Goal: Transaction & Acquisition: Obtain resource

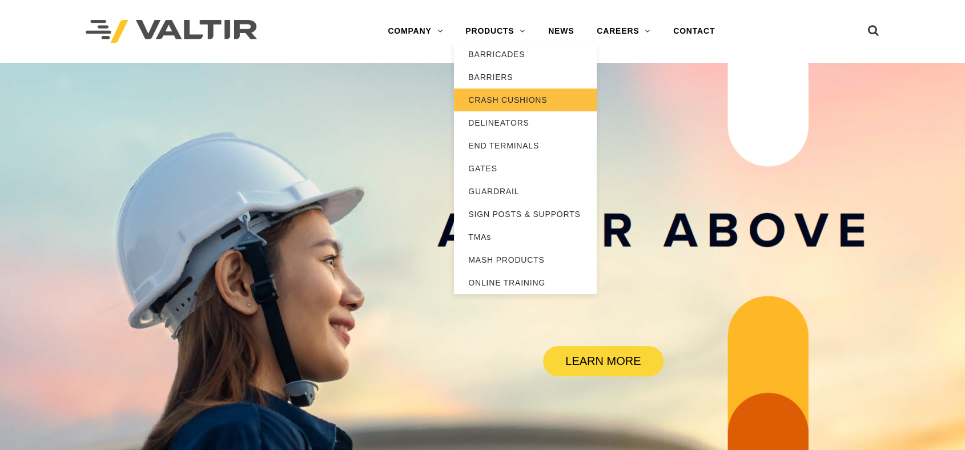
click at [523, 99] on link "CRASH CUSHIONS" at bounding box center [525, 99] width 143 height 23
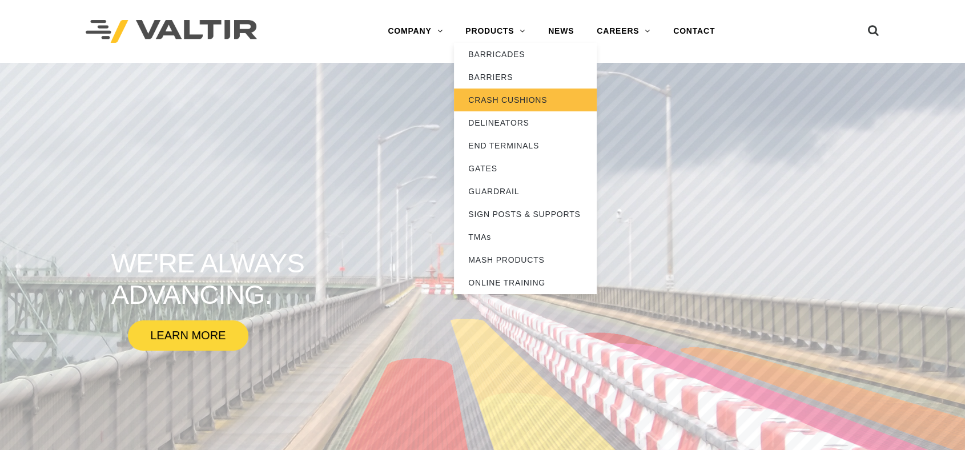
click at [505, 95] on link "CRASH CUSHIONS" at bounding box center [525, 99] width 143 height 23
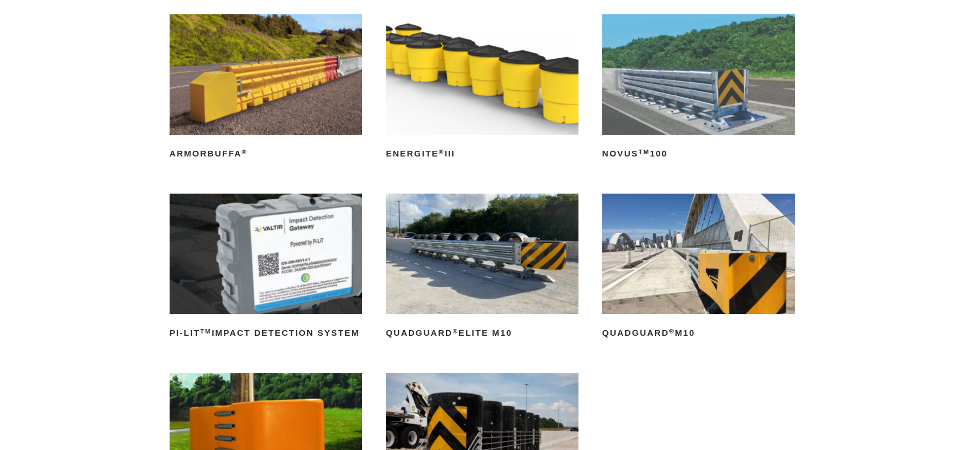
scroll to position [172, 0]
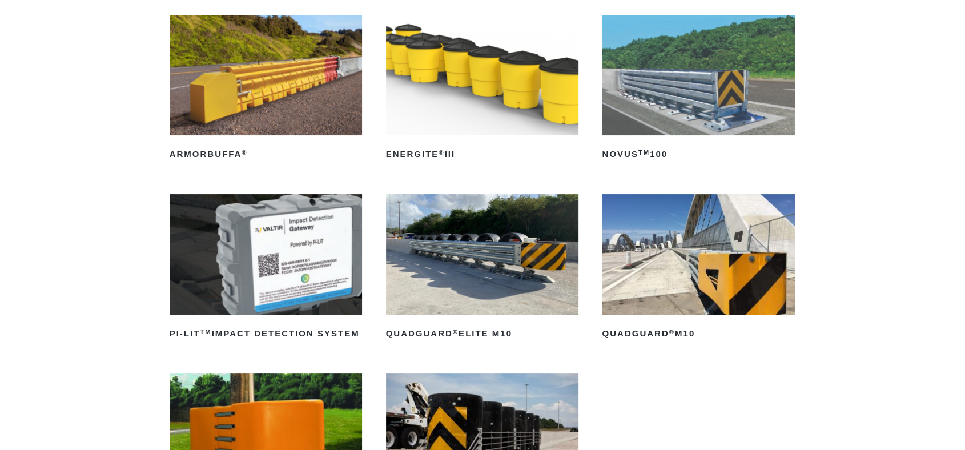
click at [701, 239] on img at bounding box center [698, 254] width 192 height 120
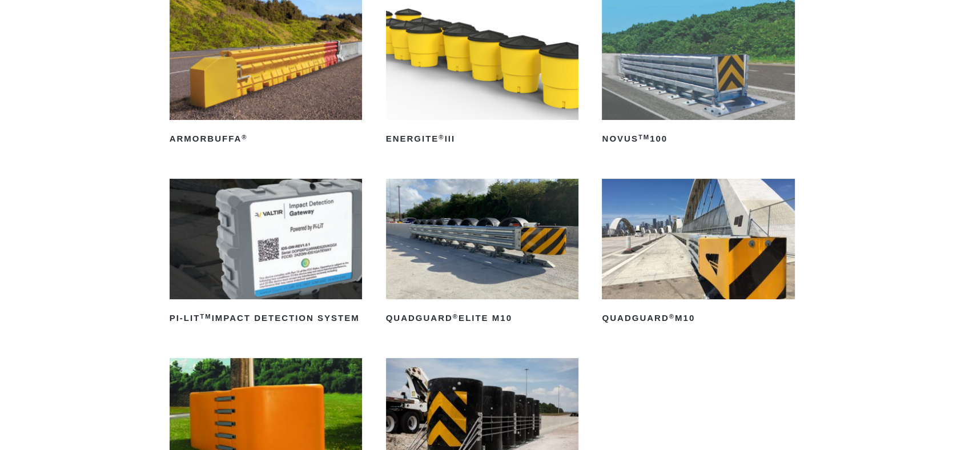
scroll to position [187, 0]
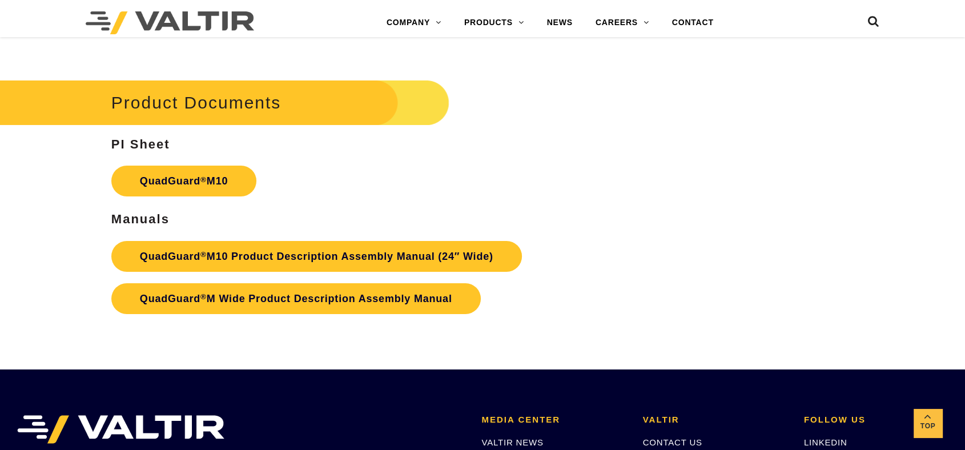
scroll to position [3868, 0]
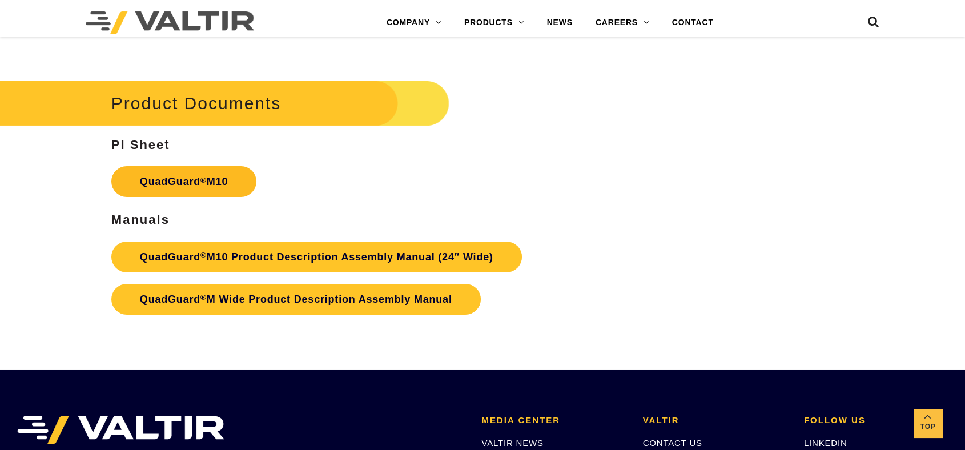
click at [182, 184] on link "QuadGuard ® M10" at bounding box center [183, 181] width 145 height 31
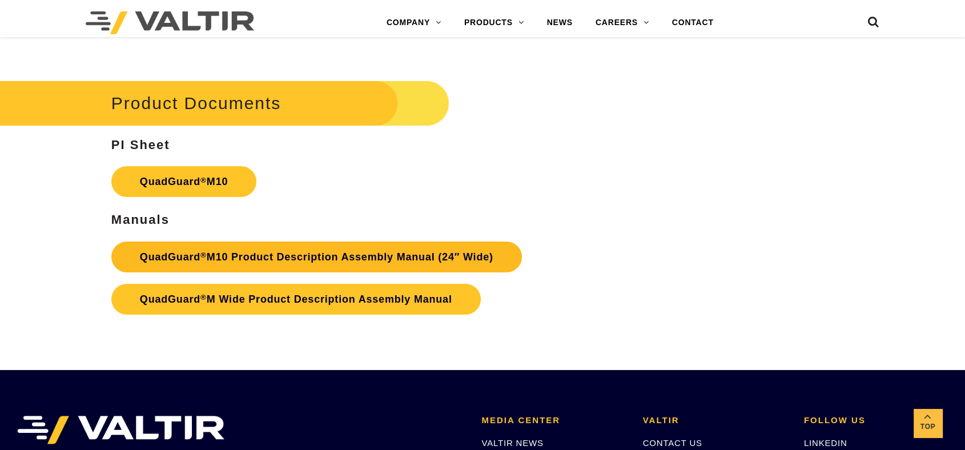
click at [244, 253] on link "QuadGuard ® M10 Product Description Assembly Manual (24″ Wide)" at bounding box center [316, 256] width 410 height 31
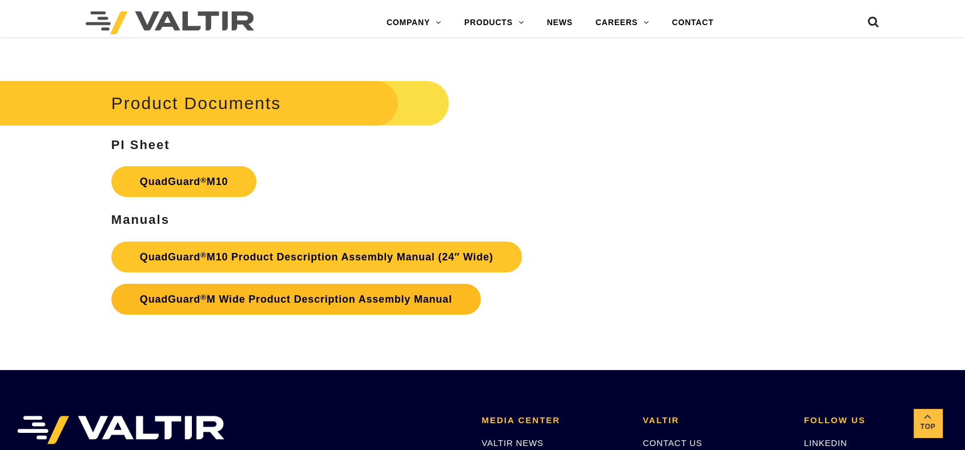
click at [307, 301] on link "QuadGuard ® M Wide Product Description Assembly Manual" at bounding box center [295, 299] width 369 height 31
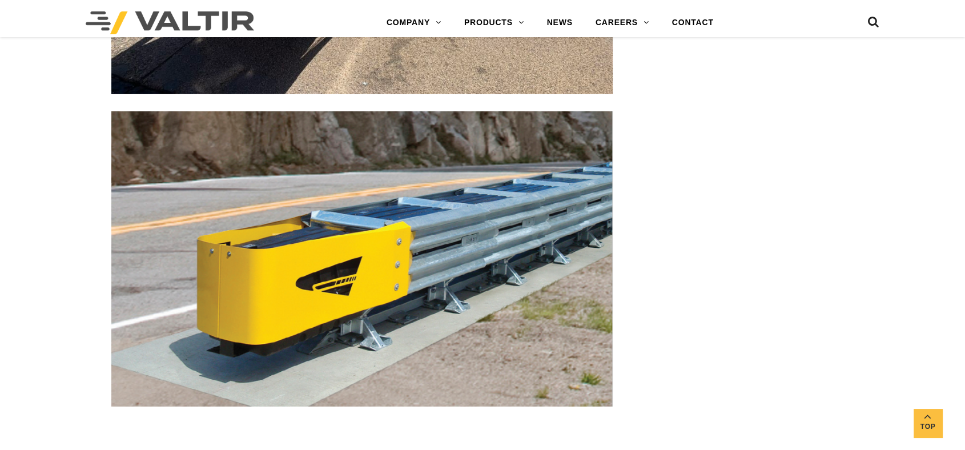
click at [545, 244] on img at bounding box center [361, 258] width 501 height 295
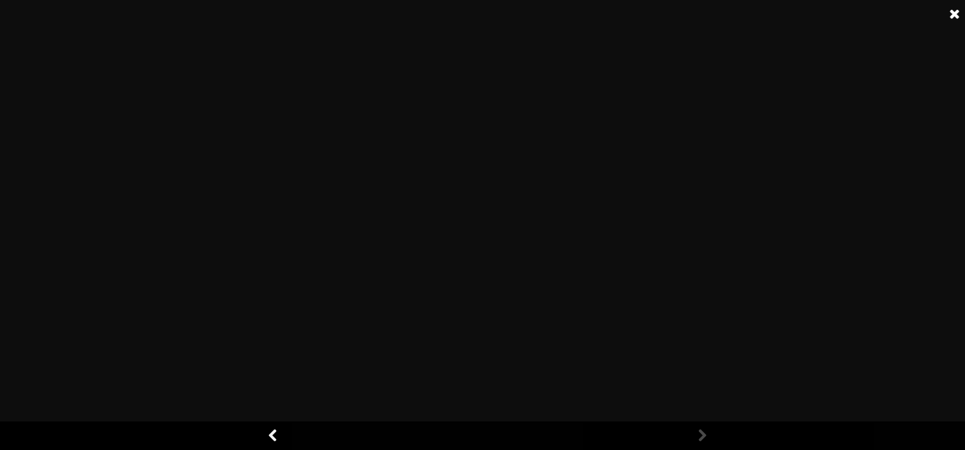
scroll to position [3296, 0]
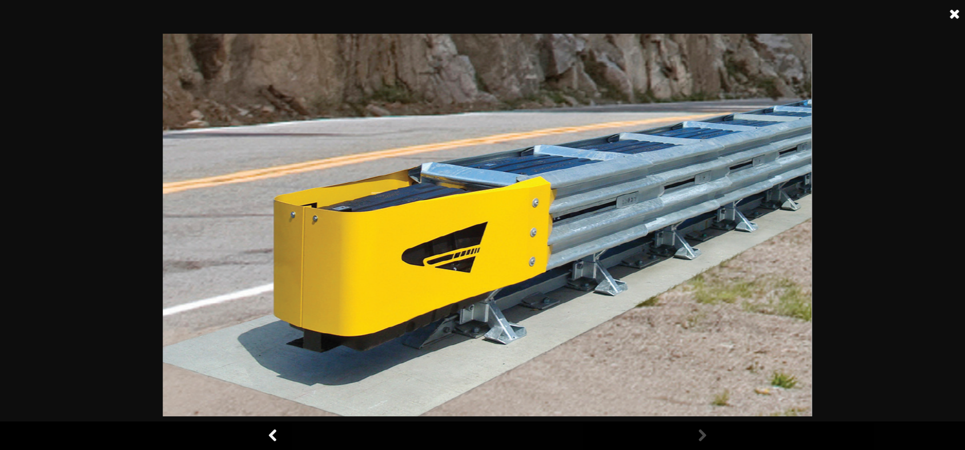
click at [955, 17] on link at bounding box center [954, 14] width 29 height 29
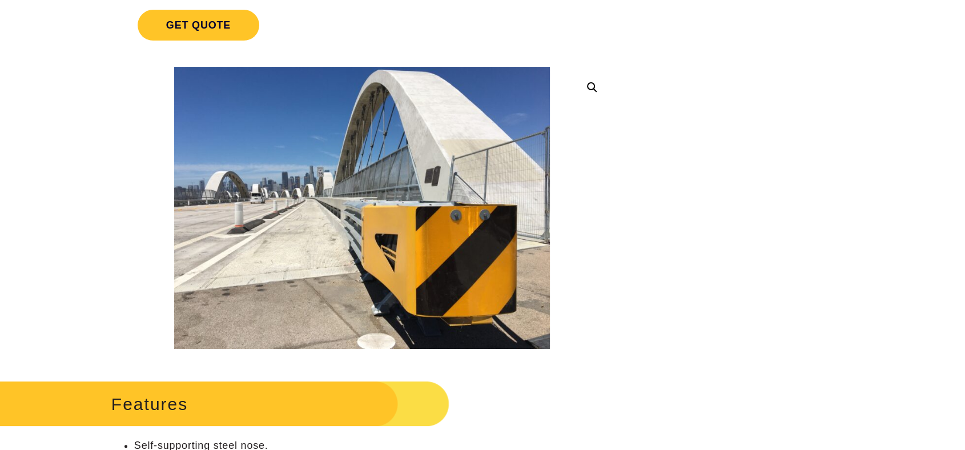
scroll to position [0, 0]
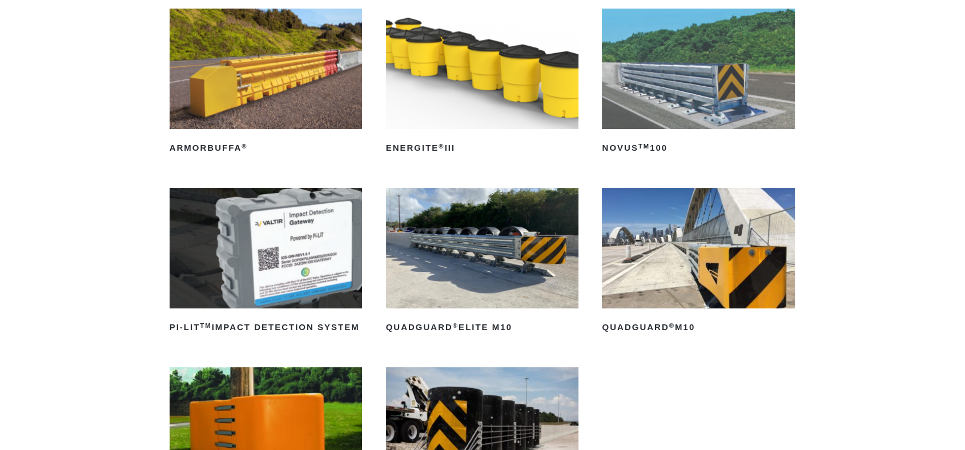
scroll to position [180, 0]
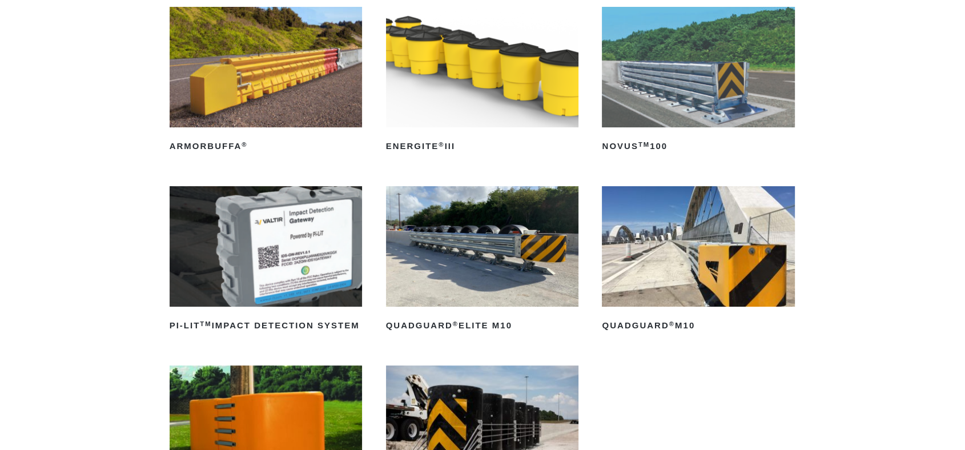
click at [703, 272] on img at bounding box center [698, 246] width 192 height 120
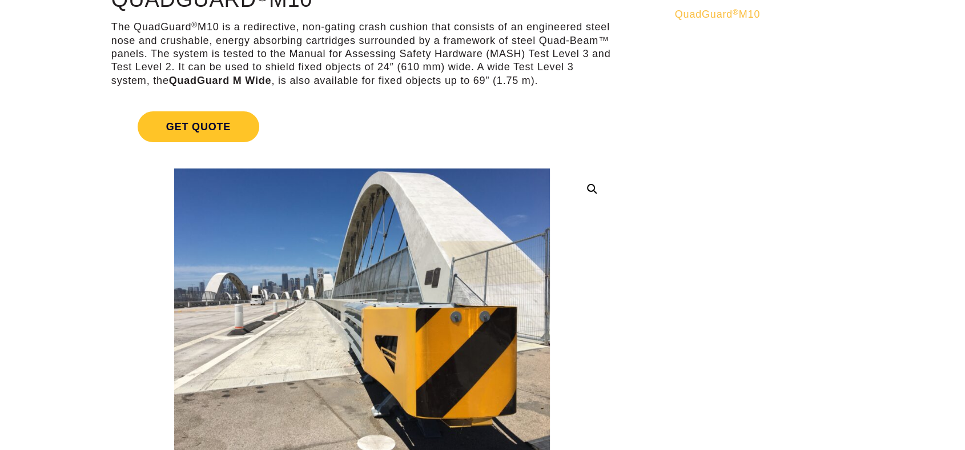
scroll to position [126, 0]
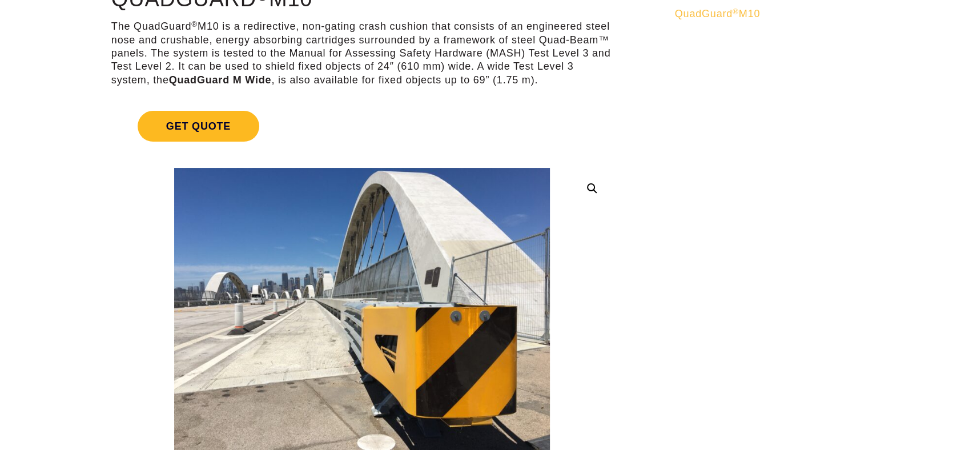
click at [208, 116] on span "Get Quote" at bounding box center [199, 126] width 122 height 31
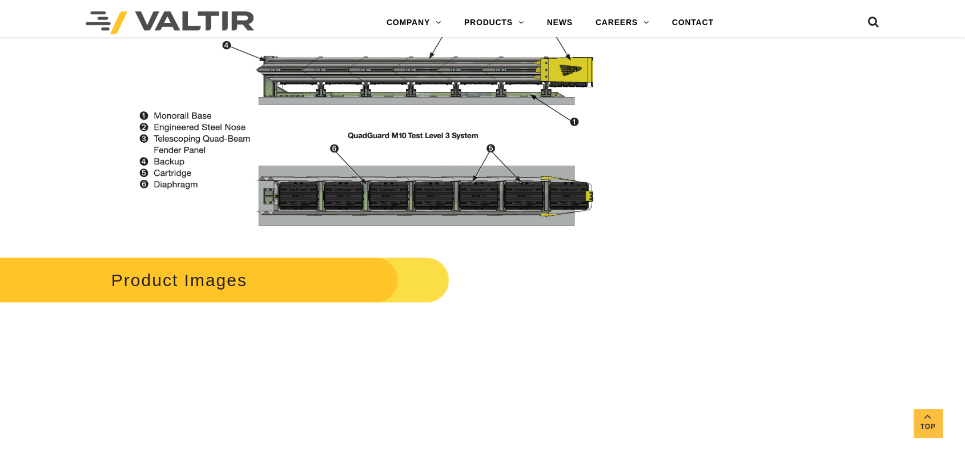
scroll to position [1746, 0]
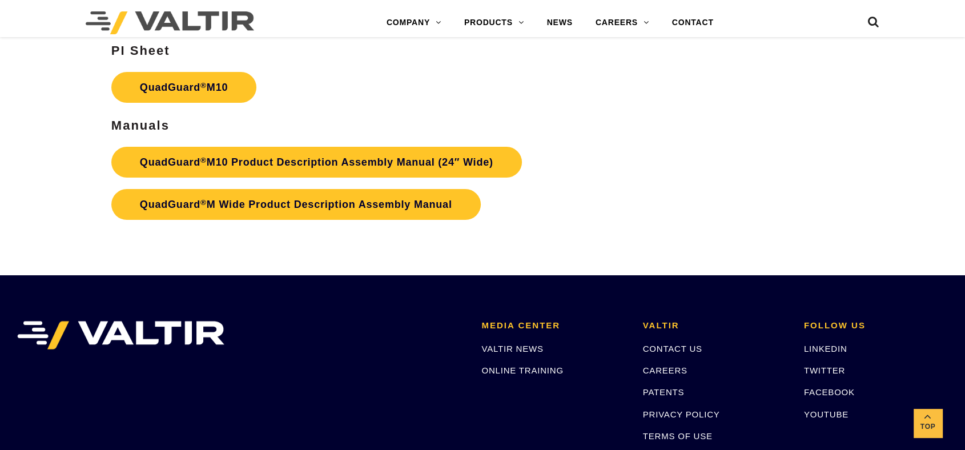
scroll to position [4297, 0]
